Goal: Transaction & Acquisition: Download file/media

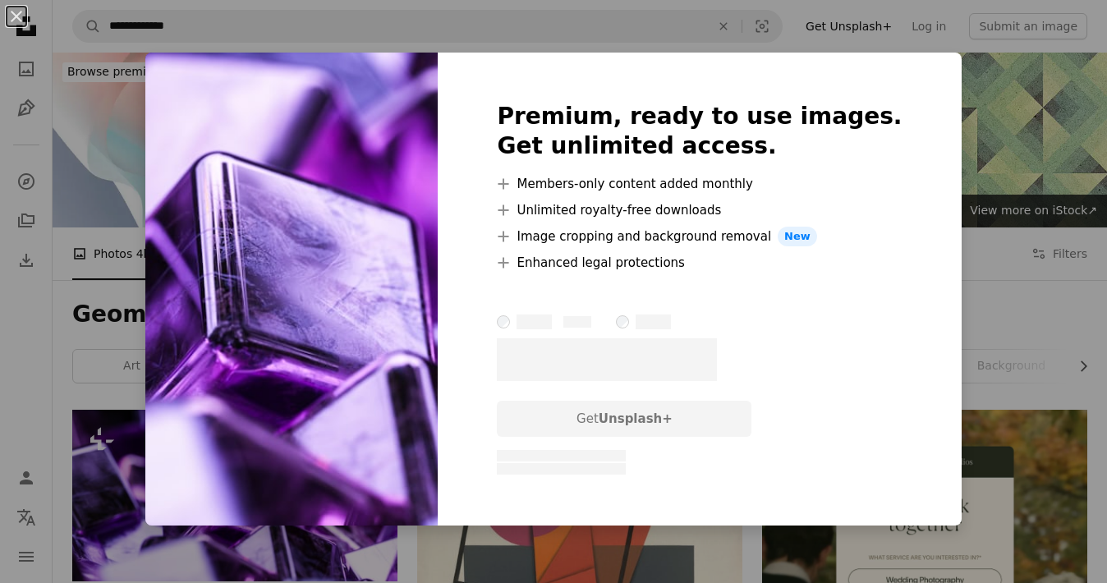
scroll to position [170, 0]
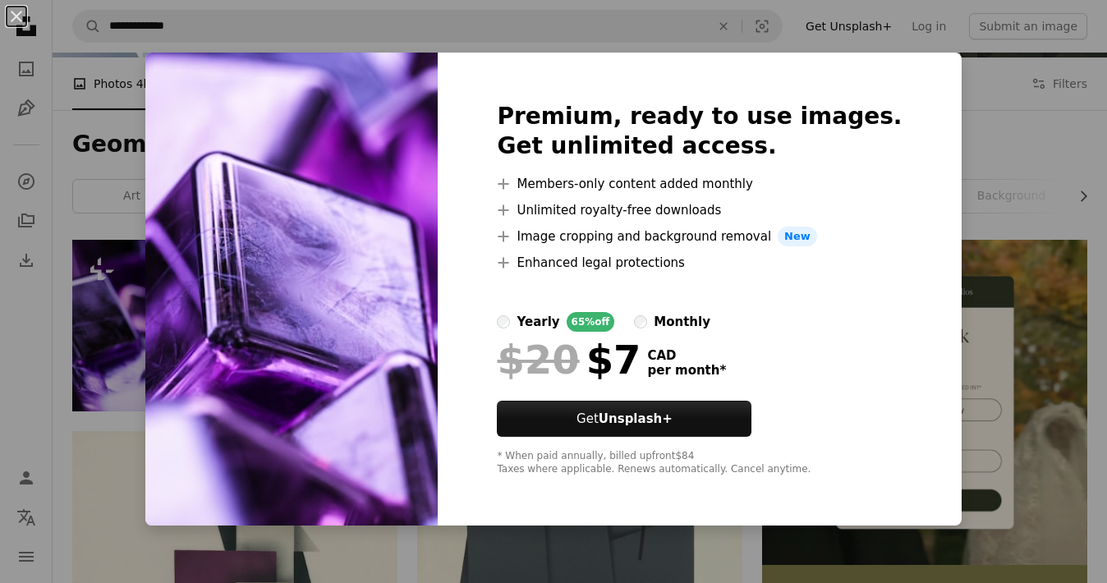
click at [165, 340] on div "An X shape Premium, ready to use images. Get unlimited access. A plus sign Memb…" at bounding box center [553, 291] width 1107 height 583
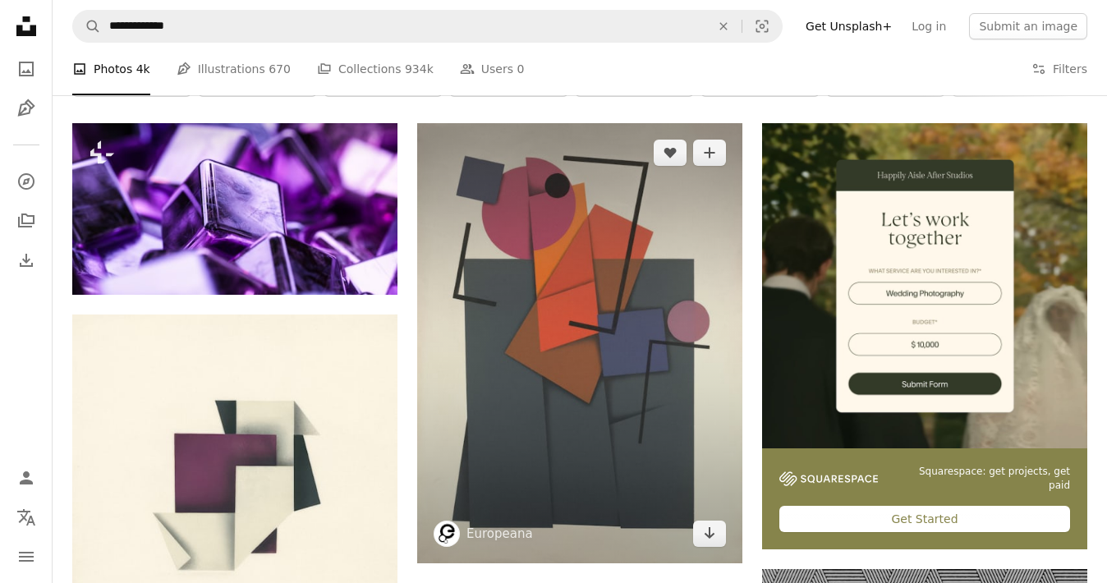
scroll to position [357, 0]
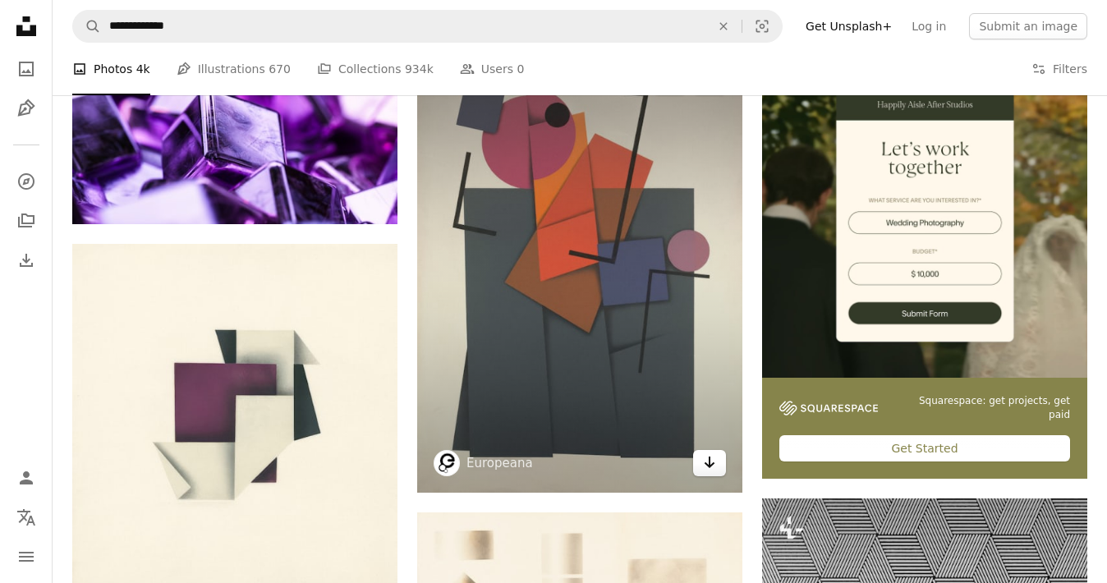
click at [703, 461] on icon "Arrow pointing down" at bounding box center [709, 463] width 13 height 20
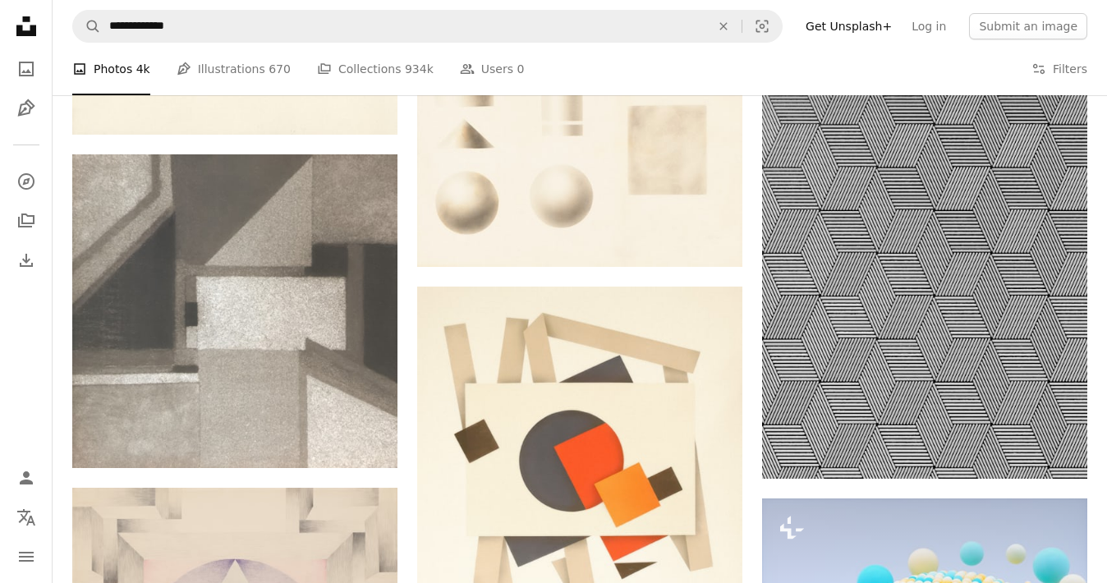
scroll to position [813, 0]
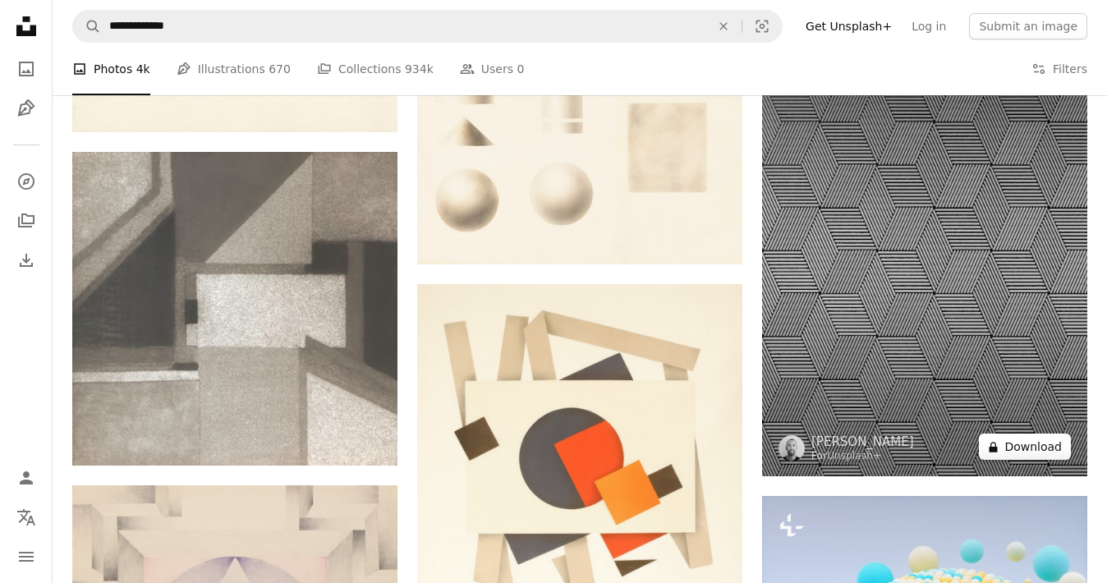
click at [1045, 457] on button "A lock Download" at bounding box center [1025, 447] width 92 height 26
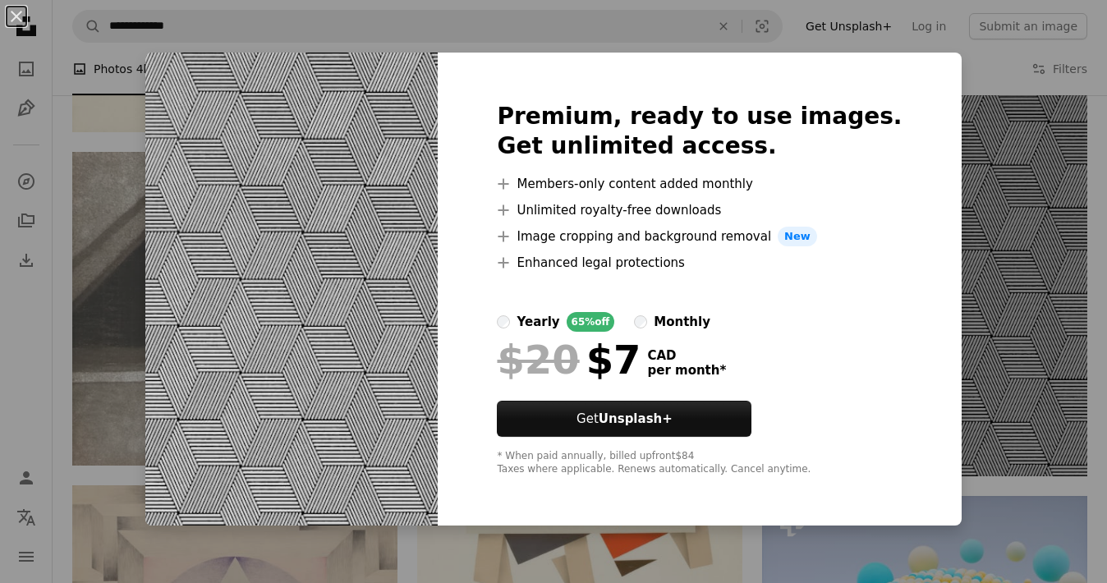
click at [996, 157] on div "An X shape Premium, ready to use images. Get unlimited access. A plus sign Memb…" at bounding box center [553, 291] width 1107 height 583
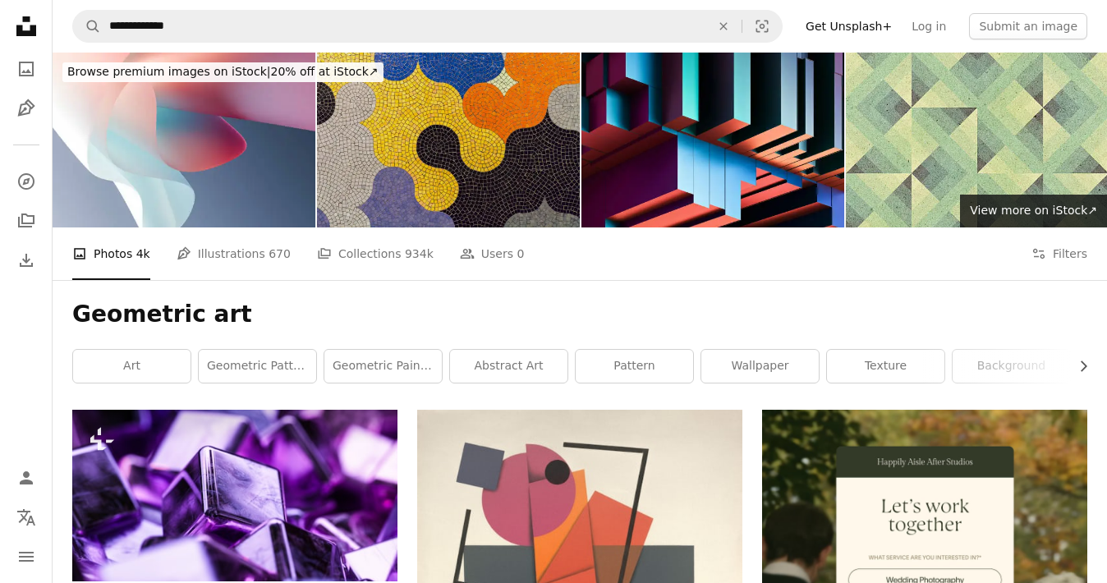
click at [519, 153] on img at bounding box center [448, 140] width 263 height 175
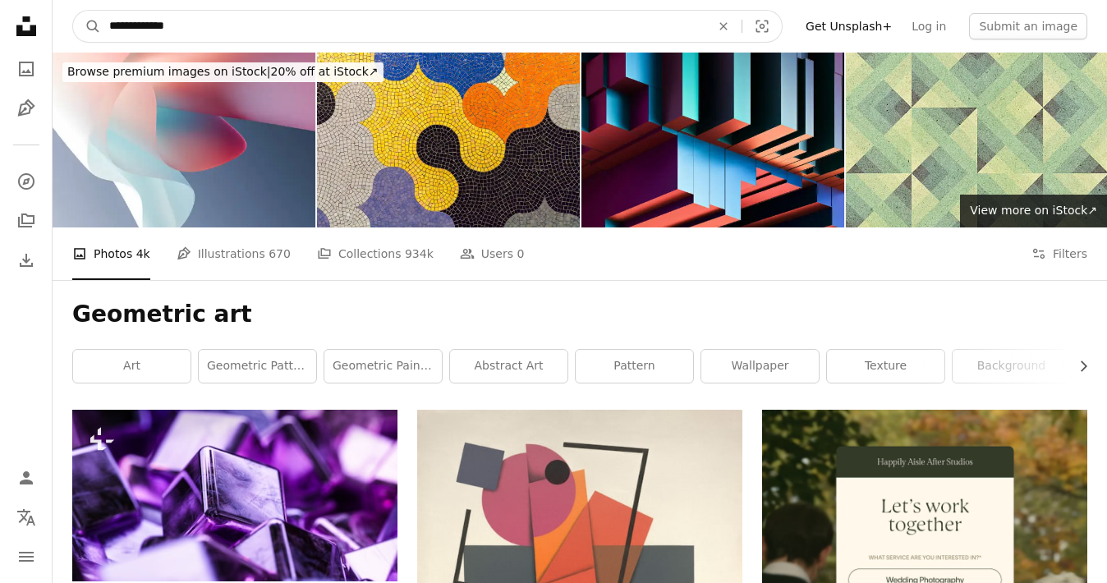
click at [319, 27] on input "**********" at bounding box center [403, 26] width 604 height 31
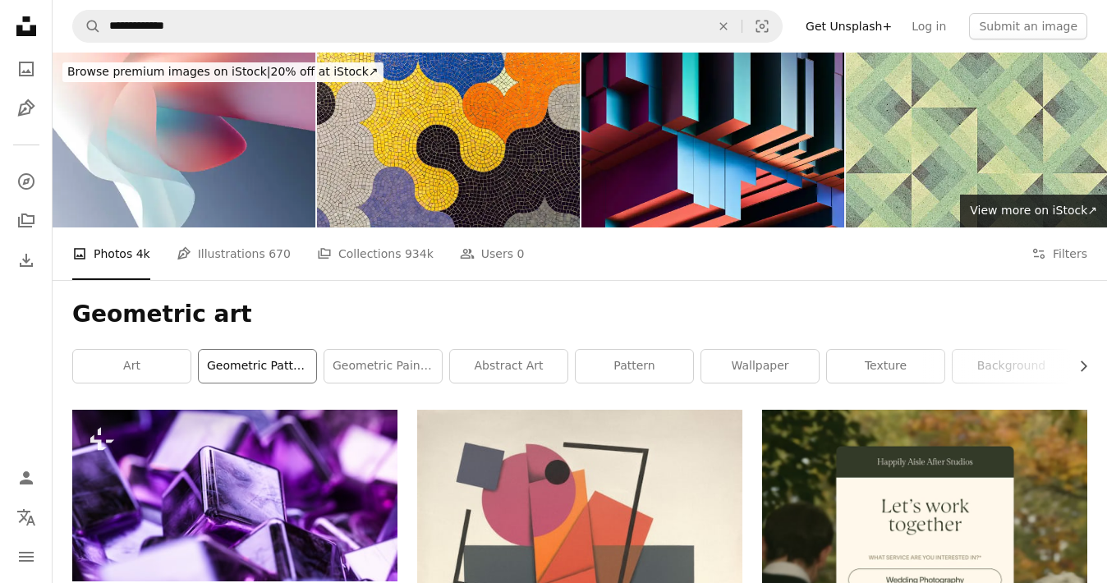
click at [277, 377] on link "geometric pattern" at bounding box center [257, 366] width 117 height 33
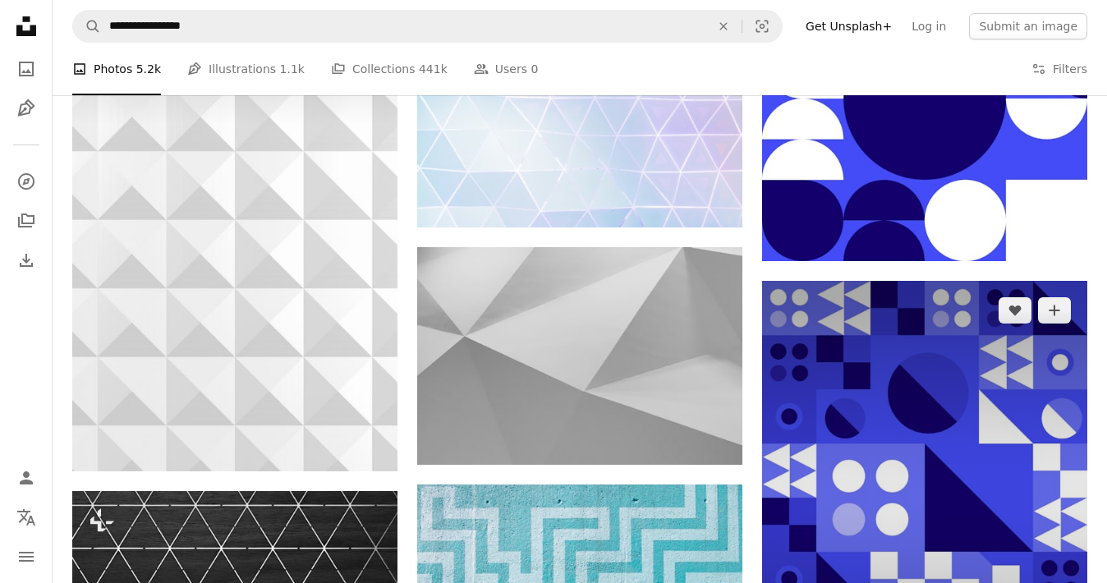
scroll to position [2127, 0]
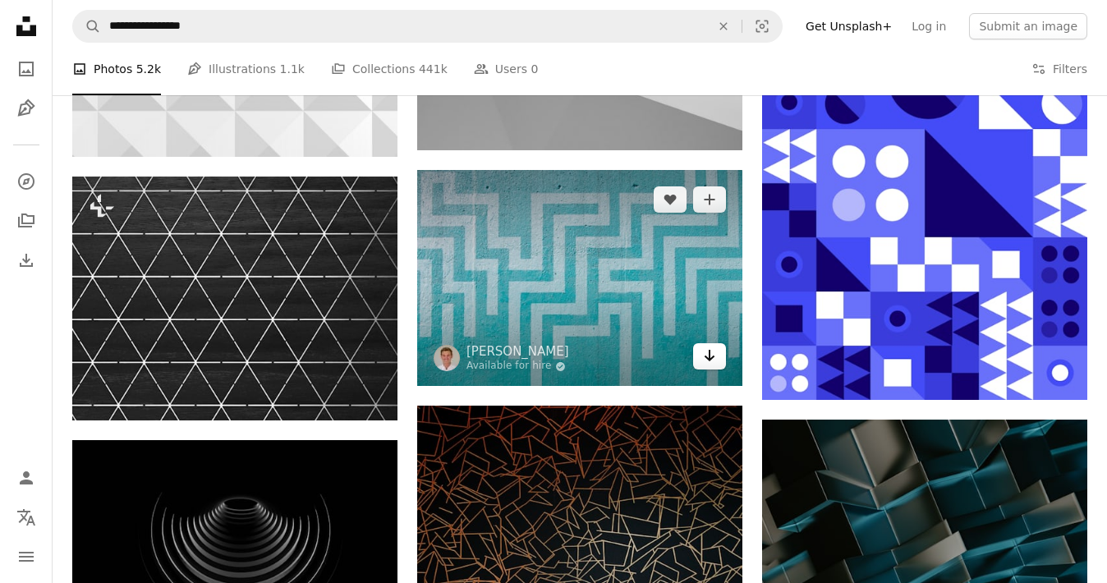
click at [708, 361] on icon "Arrow pointing down" at bounding box center [709, 356] width 13 height 20
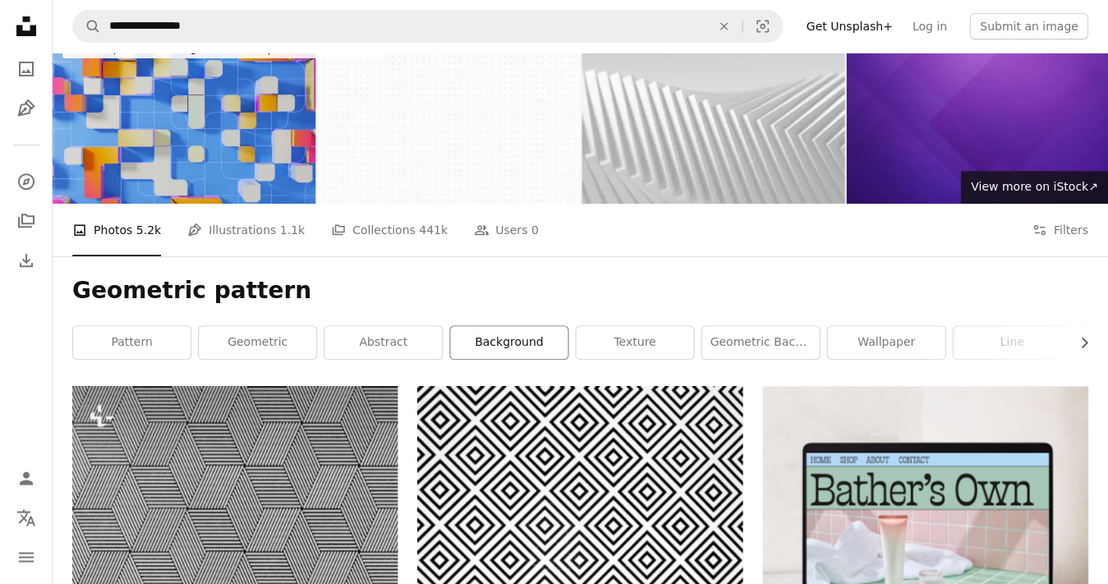
scroll to position [0, 0]
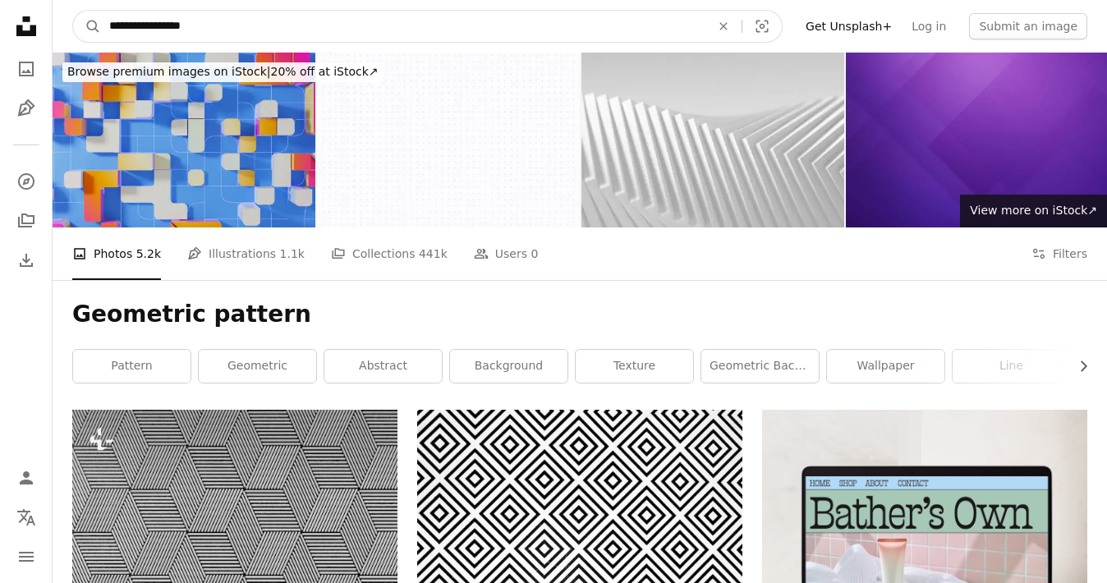
click at [361, 30] on input "**********" at bounding box center [403, 26] width 604 height 31
